Goal: Find specific page/section: Find specific page/section

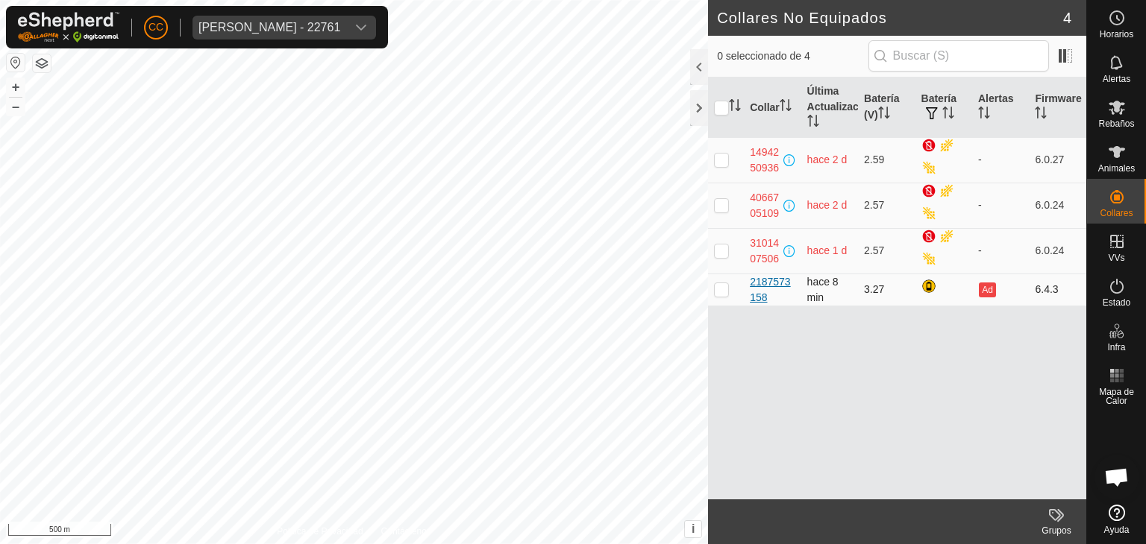
click at [776, 280] on div "2187573158" at bounding box center [772, 289] width 45 height 31
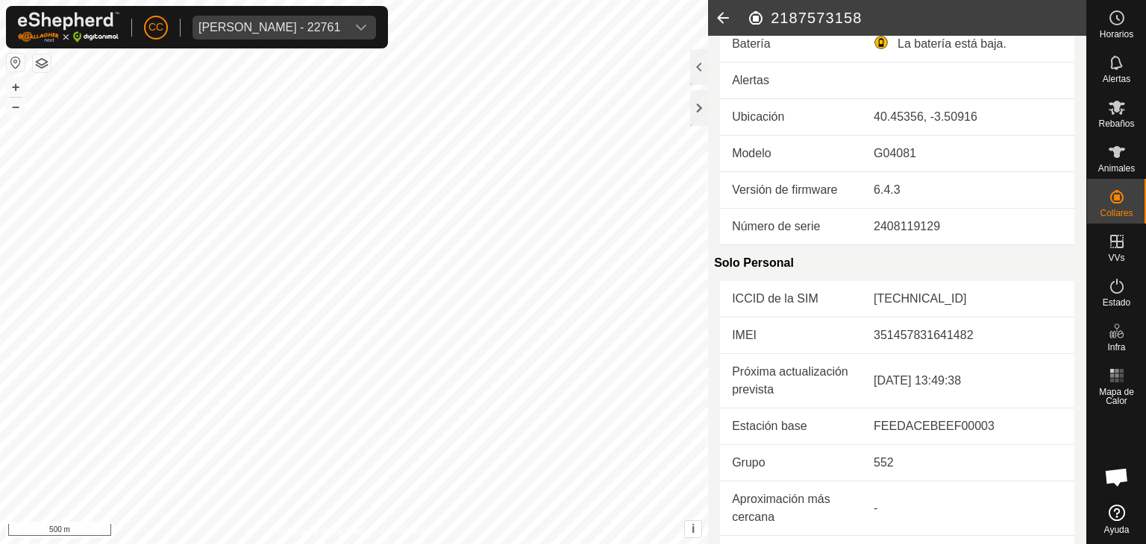
scroll to position [129, 0]
click at [726, 8] on icon at bounding box center [723, 18] width 30 height 36
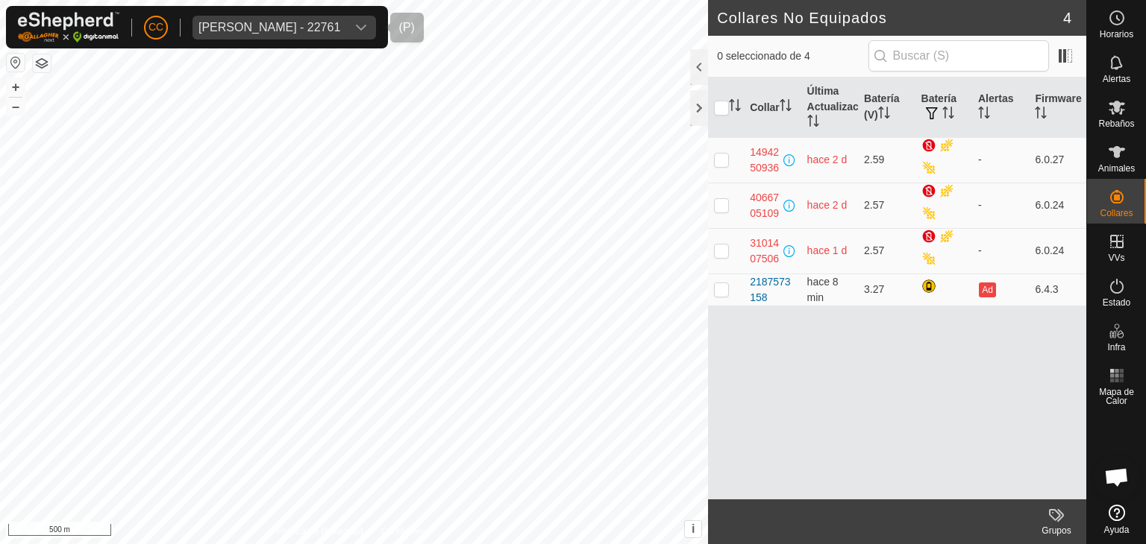
click at [340, 31] on div "[PERSON_NAME] - 22761" at bounding box center [269, 28] width 142 height 12
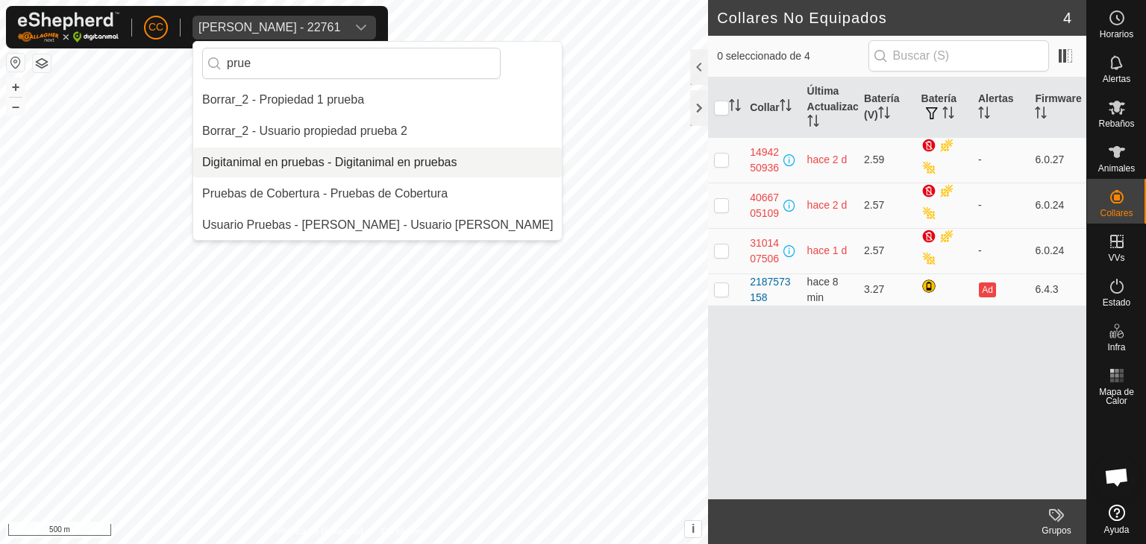
type input "prue"
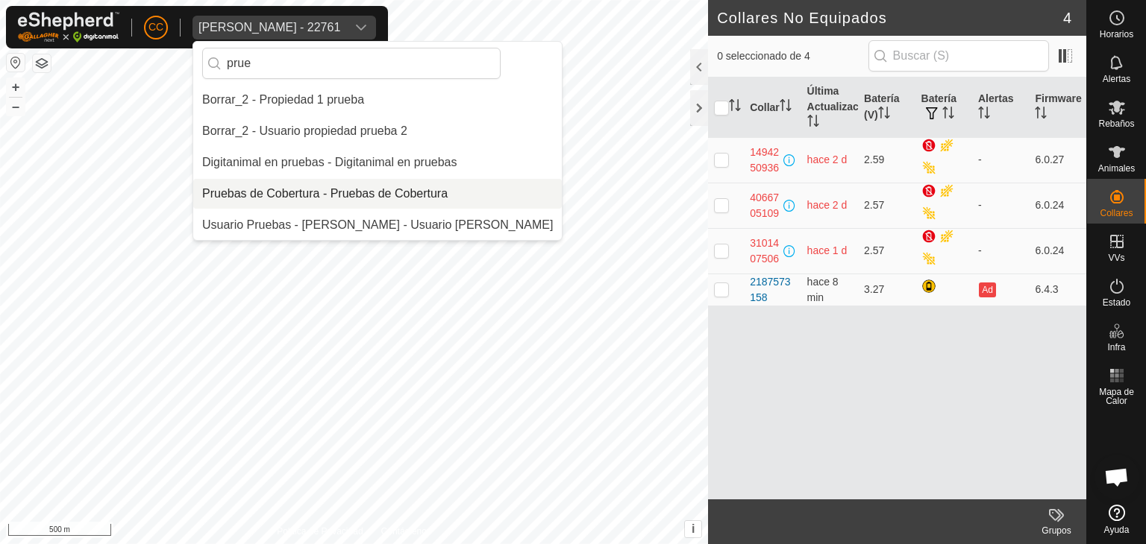
click at [327, 190] on li "Pruebas de Cobertura - Pruebas de Cobertura" at bounding box center [377, 194] width 368 height 30
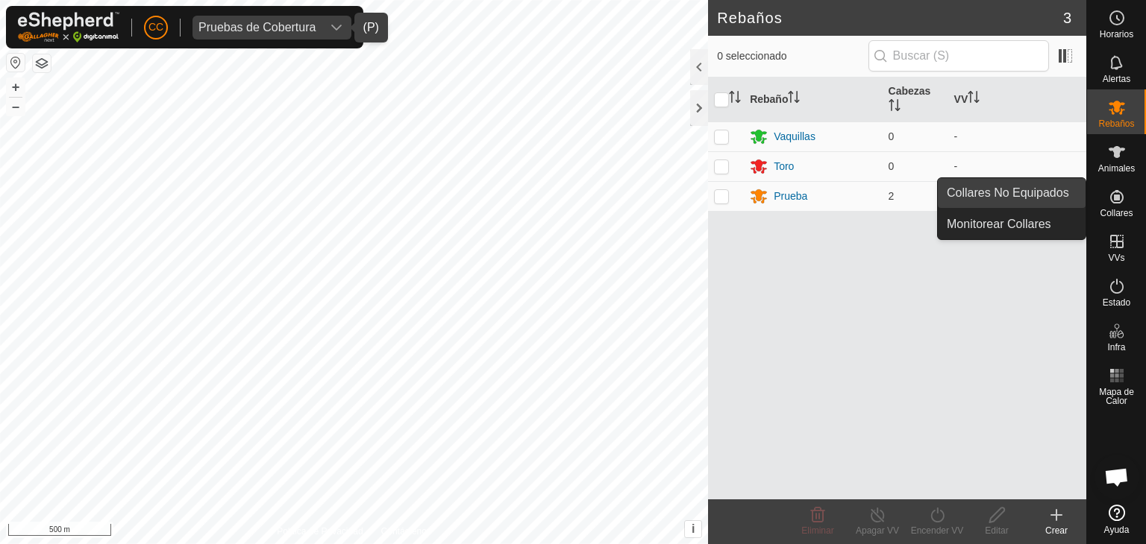
click at [1053, 189] on link "Collares No Equipados" at bounding box center [1012, 193] width 148 height 30
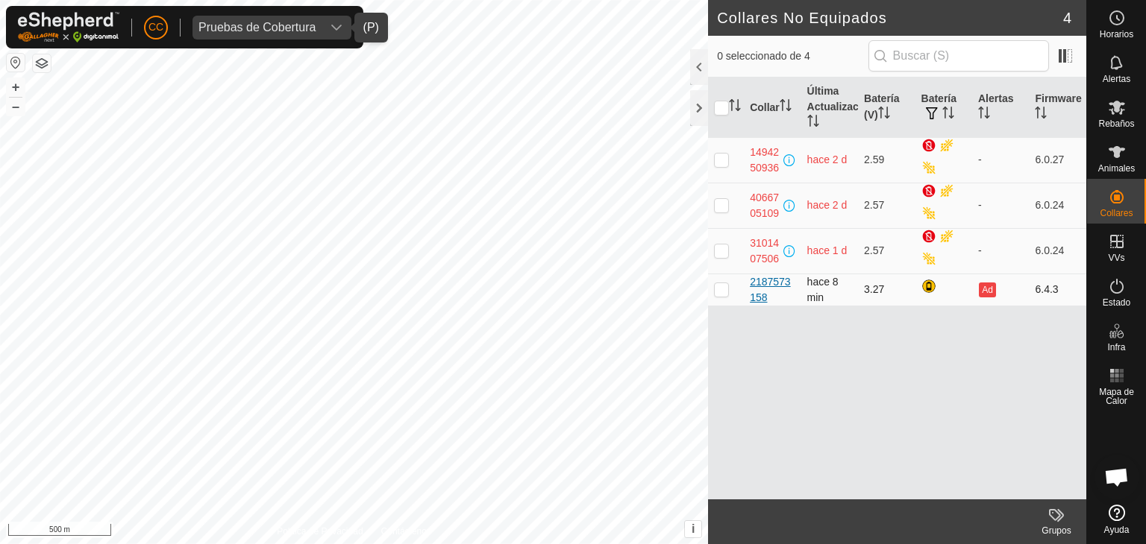
click at [759, 296] on div "2187573158" at bounding box center [772, 289] width 45 height 31
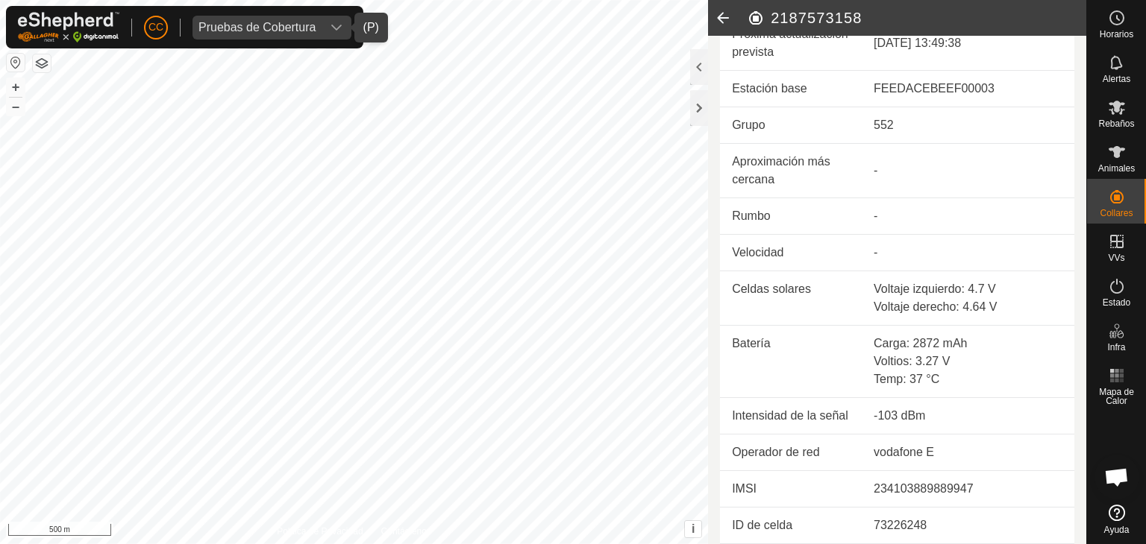
scroll to position [492, 0]
click at [719, 16] on icon at bounding box center [723, 18] width 30 height 36
